Goal: Transaction & Acquisition: Purchase product/service

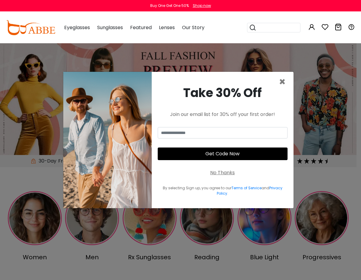
type input "**********"
click at [219, 172] on div "No Thanks" at bounding box center [222, 172] width 25 height 7
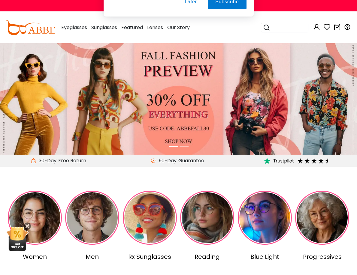
click at [192, 39] on button "Later" at bounding box center [190, 38] width 27 height 15
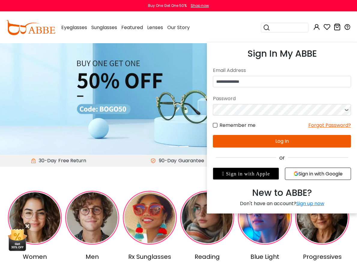
click at [238, 140] on button "Log In" at bounding box center [282, 141] width 138 height 13
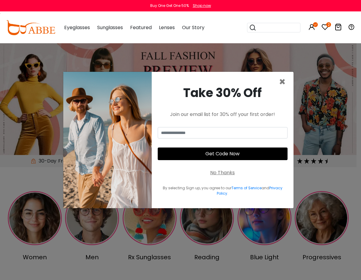
click at [213, 171] on div "No Thanks" at bounding box center [222, 172] width 25 height 7
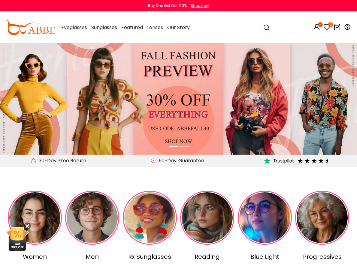
click at [328, 25] on icon "2" at bounding box center [330, 24] width 5 height 5
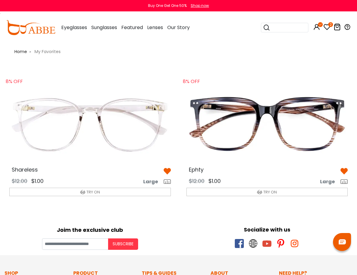
click at [76, 112] on img at bounding box center [89, 124] width 171 height 85
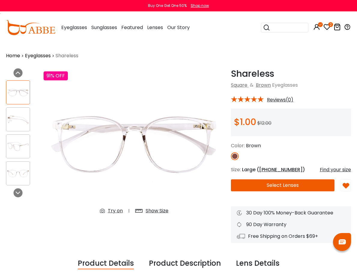
click at [18, 170] on img at bounding box center [17, 174] width 23 height 12
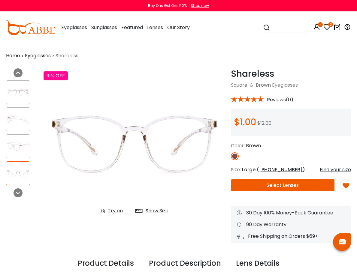
click at [145, 207] on div "Show Size" at bounding box center [156, 210] width 23 height 7
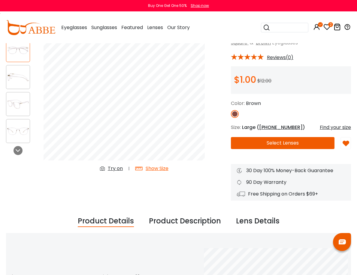
scroll to position [30, 0]
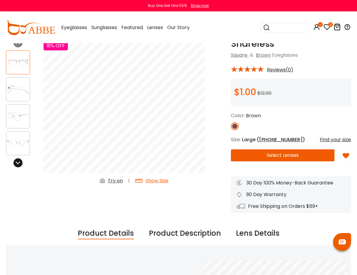
click at [21, 163] on div at bounding box center [17, 162] width 9 height 9
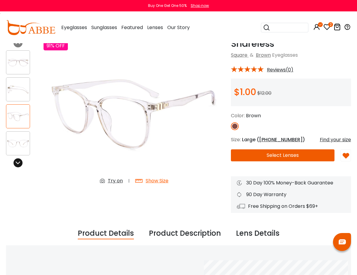
click at [21, 163] on div at bounding box center [17, 162] width 9 height 9
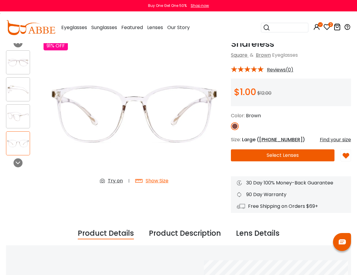
click at [108, 177] on div "Try on" at bounding box center [115, 180] width 15 height 7
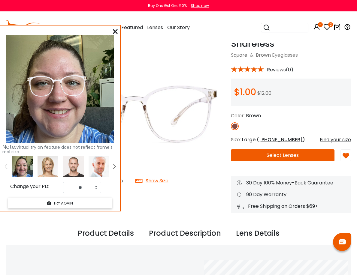
click at [114, 34] on div at bounding box center [115, 31] width 5 height 7
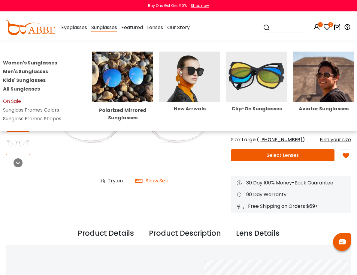
click at [21, 99] on link "On Sale" at bounding box center [12, 101] width 18 height 7
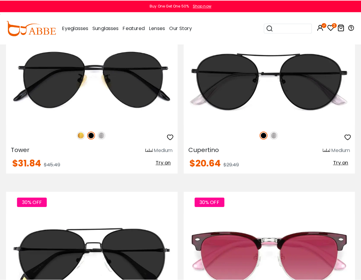
scroll to position [750, 0]
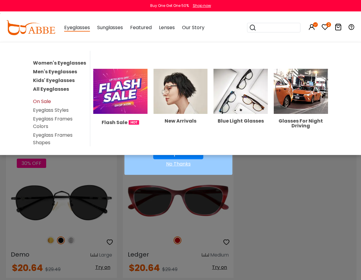
click at [47, 99] on link "On Sale" at bounding box center [42, 101] width 18 height 7
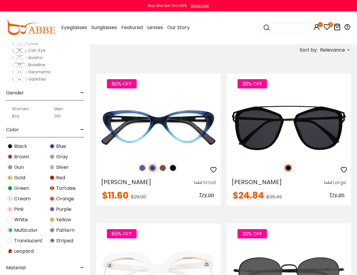
scroll to position [90, 0]
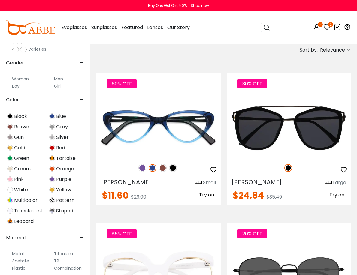
click at [31, 211] on span "Translucent" at bounding box center [28, 210] width 28 height 7
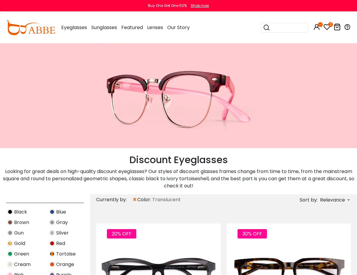
scroll to position [210, 0]
click at [10, 261] on img at bounding box center [10, 264] width 6 height 6
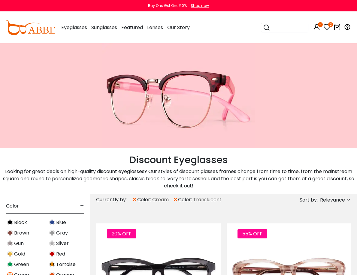
scroll to position [210, 0]
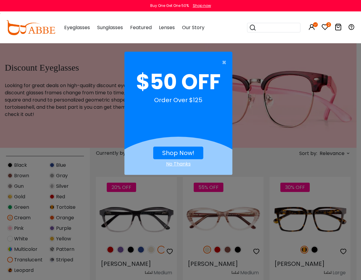
click at [180, 166] on div "No Thanks" at bounding box center [178, 163] width 108 height 7
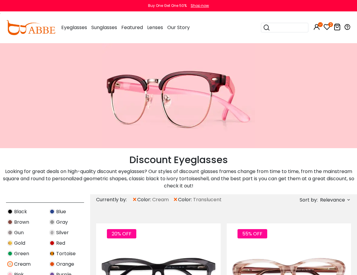
click at [52, 251] on img at bounding box center [52, 254] width 6 height 6
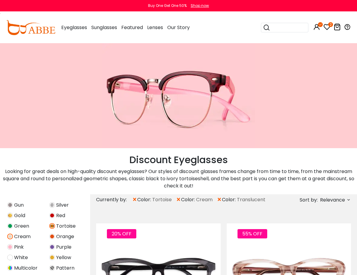
scroll to position [240, 0]
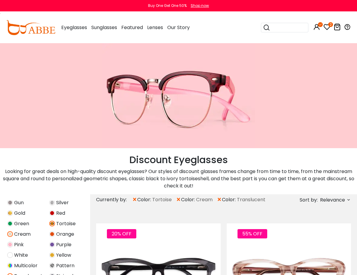
click at [10, 242] on img at bounding box center [10, 245] width 6 height 6
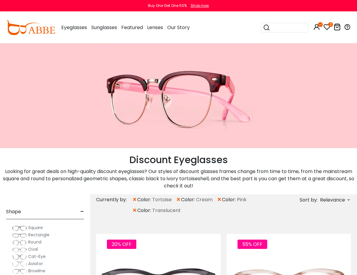
scroll to position [30, 0]
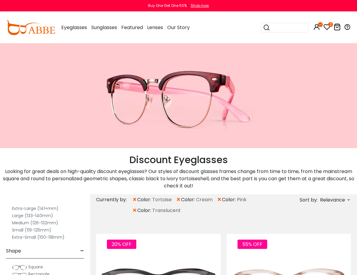
click at [36, 264] on span "Square" at bounding box center [35, 267] width 15 height 6
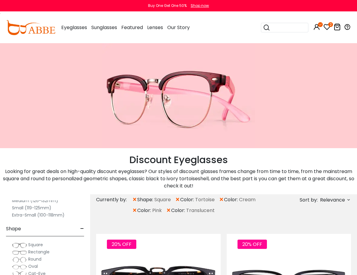
scroll to position [60, 0]
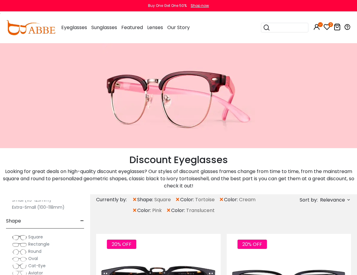
click at [37, 263] on span "Cat-Eye" at bounding box center [36, 266] width 17 height 6
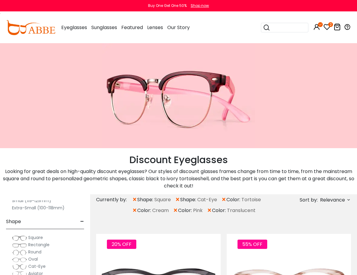
scroll to position [60, 0]
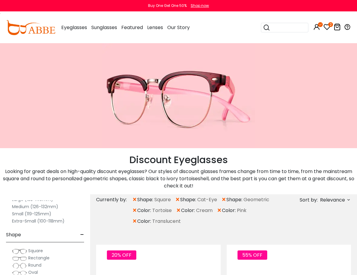
scroll to position [60, 0]
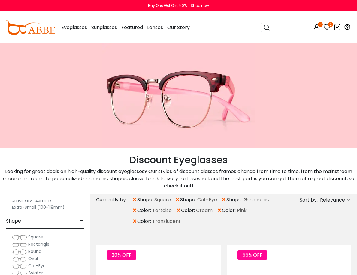
click at [80, 214] on span "-" at bounding box center [82, 221] width 4 height 14
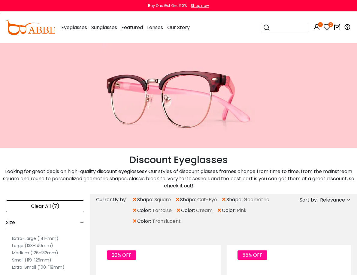
click at [18, 242] on label "Large (133-140mm)" at bounding box center [32, 245] width 41 height 7
click at [20, 249] on label "Medium (126-132mm)" at bounding box center [35, 252] width 46 height 7
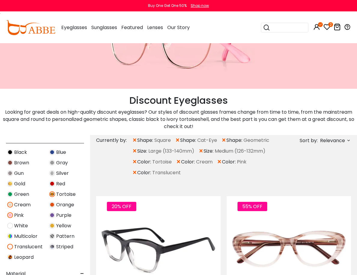
scroll to position [60, 0]
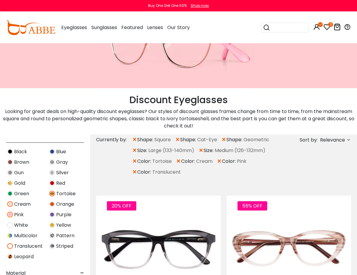
click at [18, 180] on span "Gold" at bounding box center [19, 183] width 11 height 7
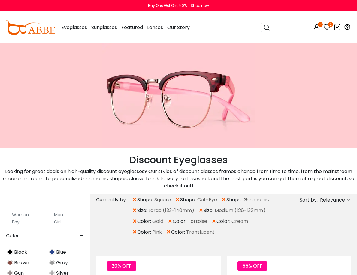
scroll to position [180, 0]
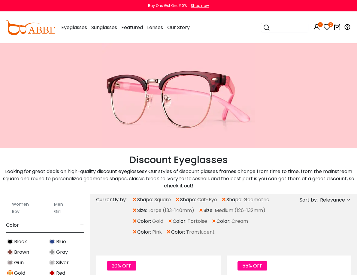
click at [63, 259] on span "Silver" at bounding box center [62, 262] width 13 height 7
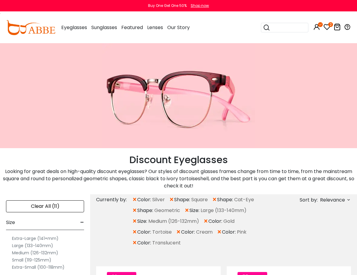
click at [80, 215] on span "-" at bounding box center [82, 222] width 4 height 14
click at [81, 233] on span "-" at bounding box center [82, 240] width 4 height 14
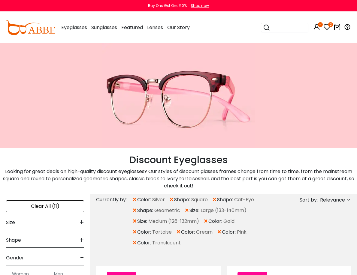
click at [82, 251] on span "-" at bounding box center [82, 258] width 4 height 14
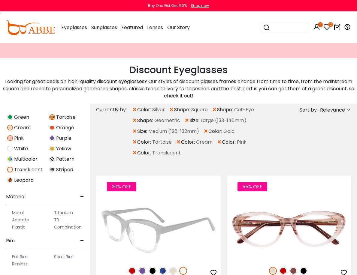
scroll to position [257, 0]
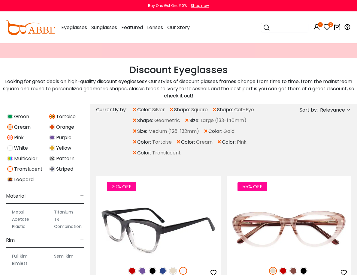
click at [169, 267] on img at bounding box center [173, 271] width 8 height 8
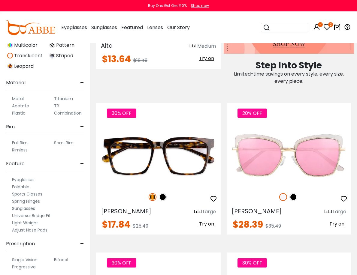
scroll to position [630, 0]
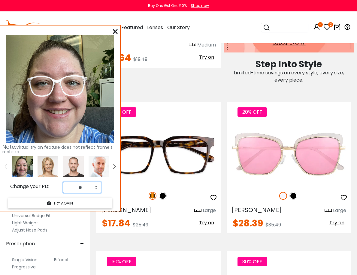
click at [96, 186] on select "** ** ** ** ** ** ** ** ** ** ** ** ** ** ** ** ** ** ** ** ** ** ** ** ** ** *…" at bounding box center [82, 187] width 38 height 11
select select "**"
click at [63, 182] on select "** ** ** ** ** ** ** ** ** ** ** ** ** ** ** ** ** ** ** ** ** ** ** ** ** ** *…" at bounding box center [82, 187] width 38 height 11
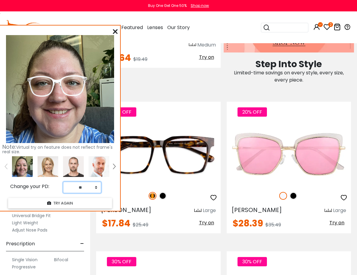
click at [106, 190] on div "** ** ** ** ** ** ** ** ** ** ** ** ** ** ** ** ** ** ** ** ** ** ** ** ** ** *…" at bounding box center [90, 187] width 61 height 11
click at [63, 182] on select "** ** ** ** ** ** ** ** ** ** ** ** ** ** ** ** ** ** ** ** ** ** ** ** ** ** *…" at bounding box center [82, 187] width 38 height 11
click at [105, 185] on div "** ** ** ** ** ** ** ** ** ** ** ** ** ** ** ** ** ** ** ** ** ** ** ** ** ** *…" at bounding box center [90, 187] width 61 height 11
click at [112, 31] on div "Note: Virtual try on feature does not reflect frame's real size. Change your PD…" at bounding box center [60, 117] width 120 height 185
drag, startPoint x: 258, startPoint y: 176, endPoint x: 252, endPoint y: 183, distance: 9.5
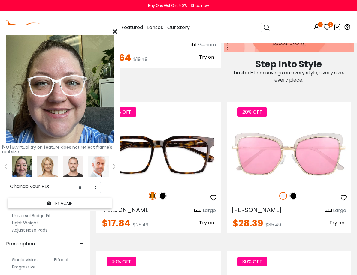
click at [114, 32] on icon at bounding box center [114, 31] width 5 height 5
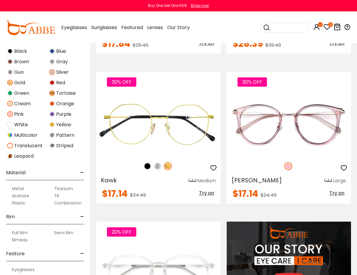
scroll to position [810, 0]
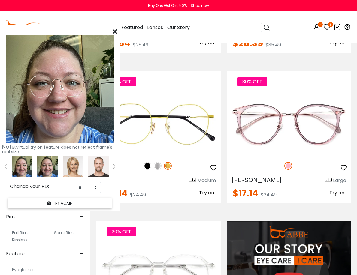
drag, startPoint x: 117, startPoint y: 30, endPoint x: 110, endPoint y: 45, distance: 15.8
click at [117, 31] on icon at bounding box center [114, 31] width 5 height 5
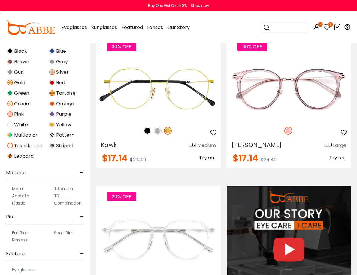
scroll to position [900, 0]
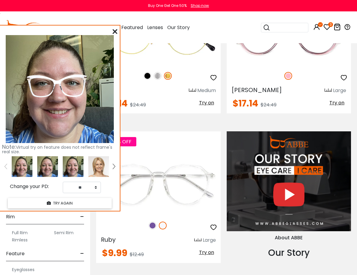
click at [113, 30] on icon at bounding box center [114, 31] width 5 height 5
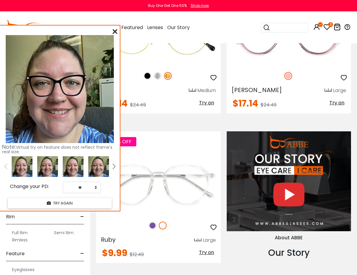
click at [115, 32] on icon at bounding box center [114, 31] width 5 height 5
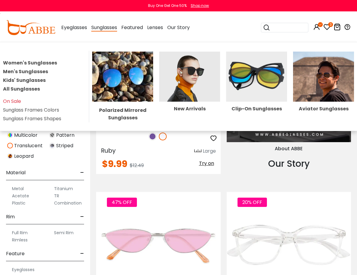
scroll to position [990, 0]
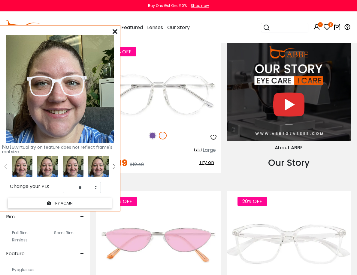
click at [114, 31] on icon at bounding box center [114, 31] width 5 height 5
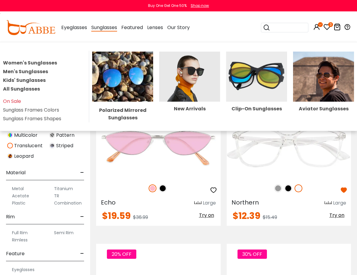
scroll to position [1110, 0]
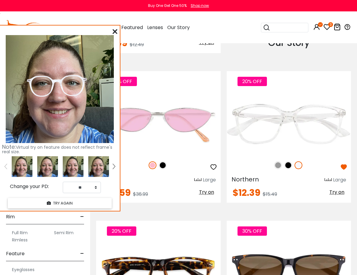
click at [112, 31] on div "Note: Virtual try on feature does not reflect frame's real size. Change your PD…" at bounding box center [60, 117] width 120 height 185
click at [113, 31] on icon at bounding box center [114, 31] width 5 height 5
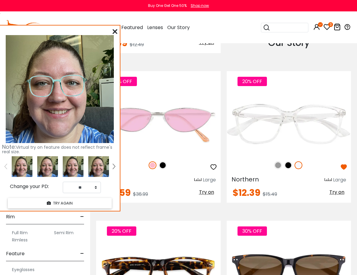
drag, startPoint x: 113, startPoint y: 28, endPoint x: 118, endPoint y: 43, distance: 15.8
click at [114, 29] on div at bounding box center [114, 31] width 5 height 7
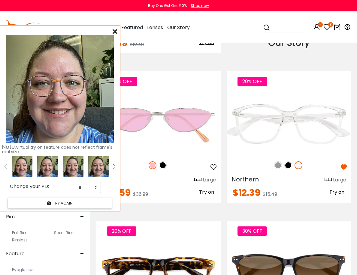
click at [113, 31] on icon at bounding box center [114, 31] width 5 height 5
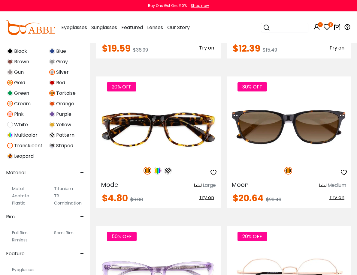
scroll to position [1260, 0]
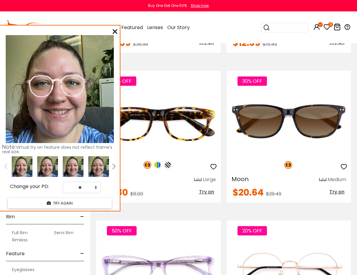
click at [113, 30] on icon at bounding box center [114, 31] width 5 height 5
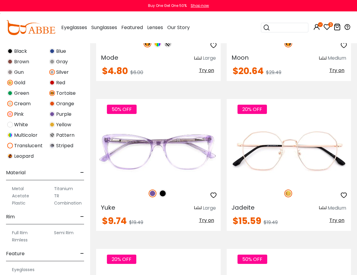
scroll to position [1440, 0]
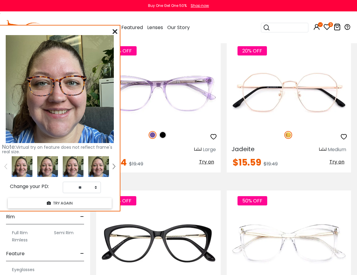
click at [115, 32] on icon at bounding box center [114, 31] width 5 height 5
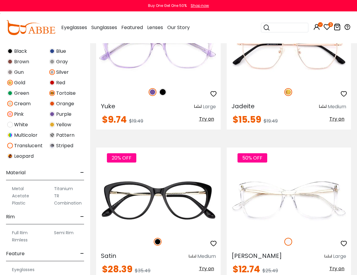
scroll to position [1530, 0]
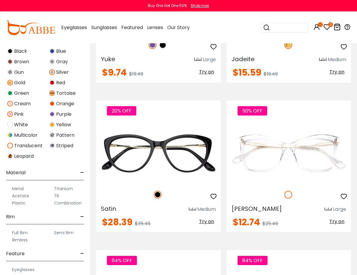
drag, startPoint x: 165, startPoint y: 198, endPoint x: 142, endPoint y: 220, distance: 31.2
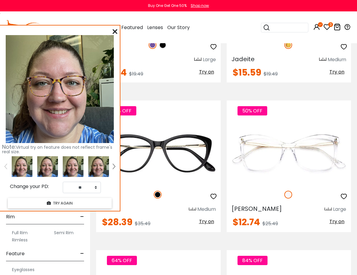
click at [116, 31] on icon at bounding box center [114, 31] width 5 height 5
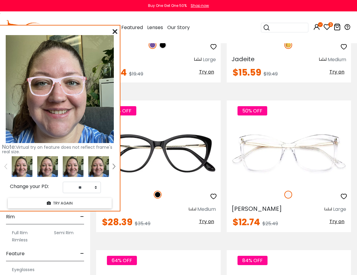
click at [116, 31] on icon at bounding box center [114, 31] width 5 height 5
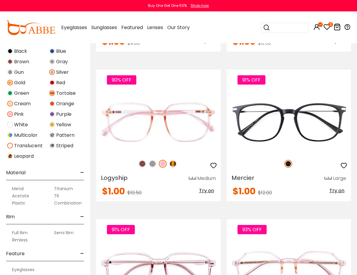
scroll to position [2190, 0]
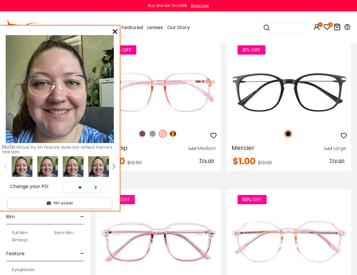
click at [116, 32] on icon at bounding box center [114, 31] width 5 height 5
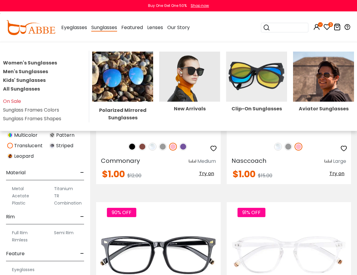
scroll to position [2340, 0]
